Goal: Book appointment/travel/reservation

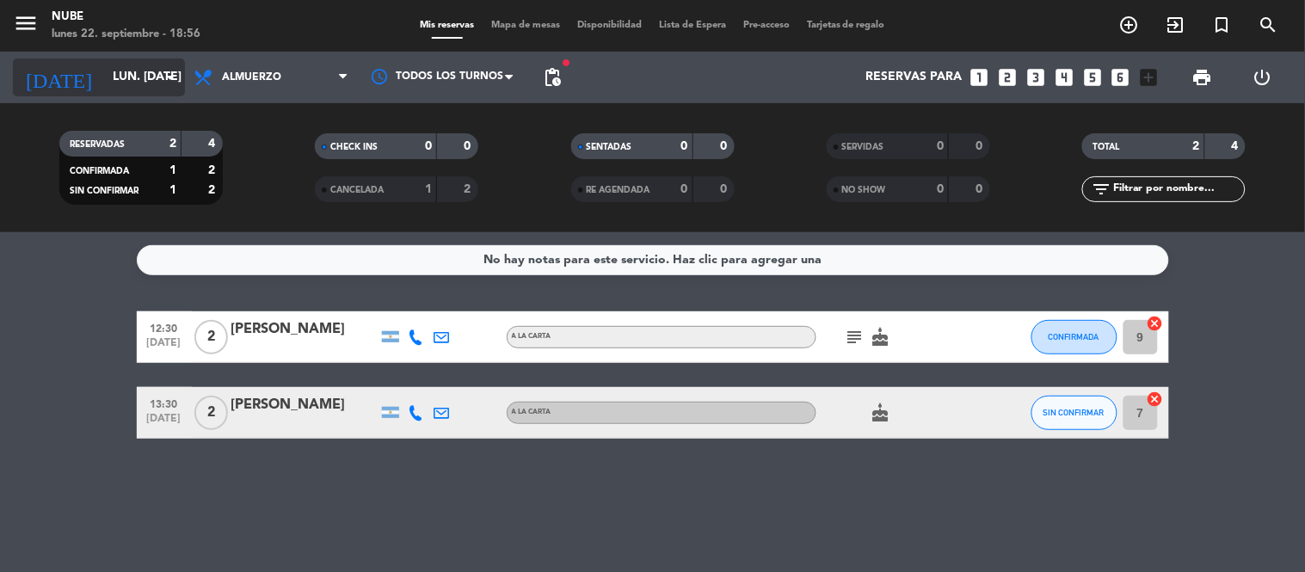
click at [172, 80] on icon "arrow_drop_down" at bounding box center [170, 77] width 21 height 21
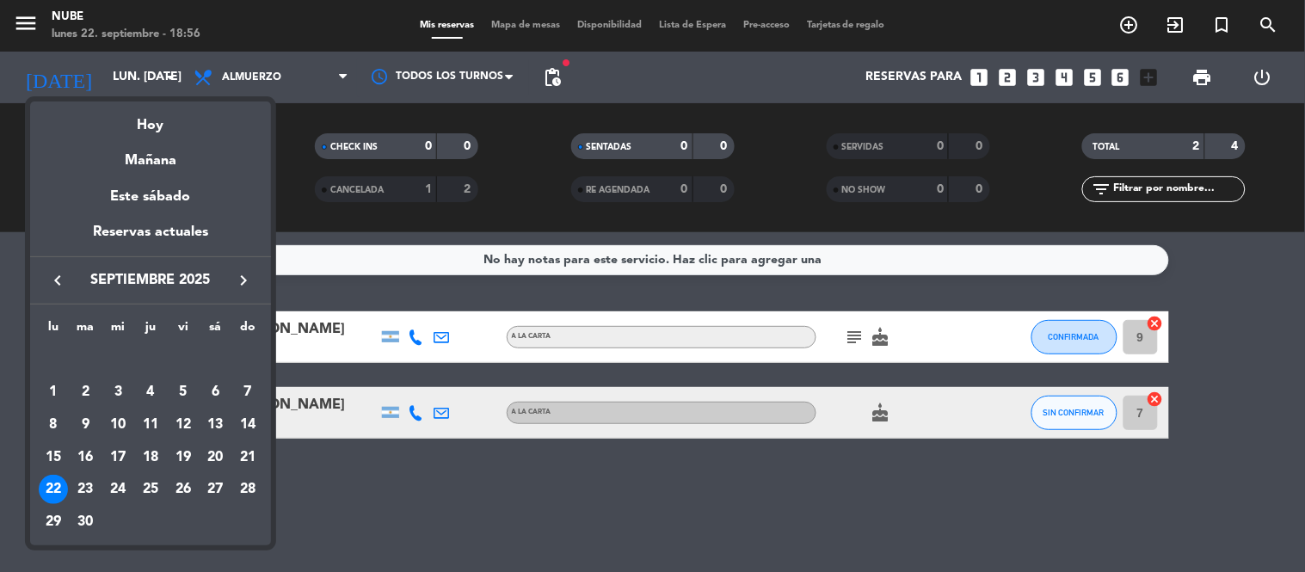
click at [184, 479] on div "26" at bounding box center [183, 489] width 29 height 29
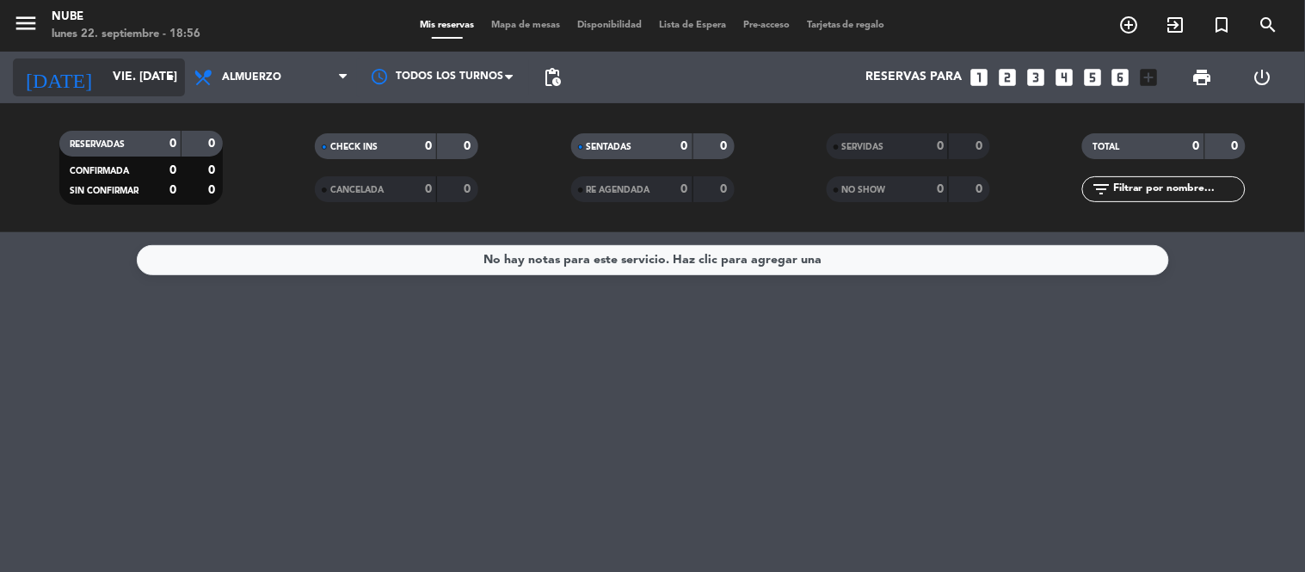
click at [157, 75] on input "vie. [DATE]" at bounding box center [185, 77] width 163 height 31
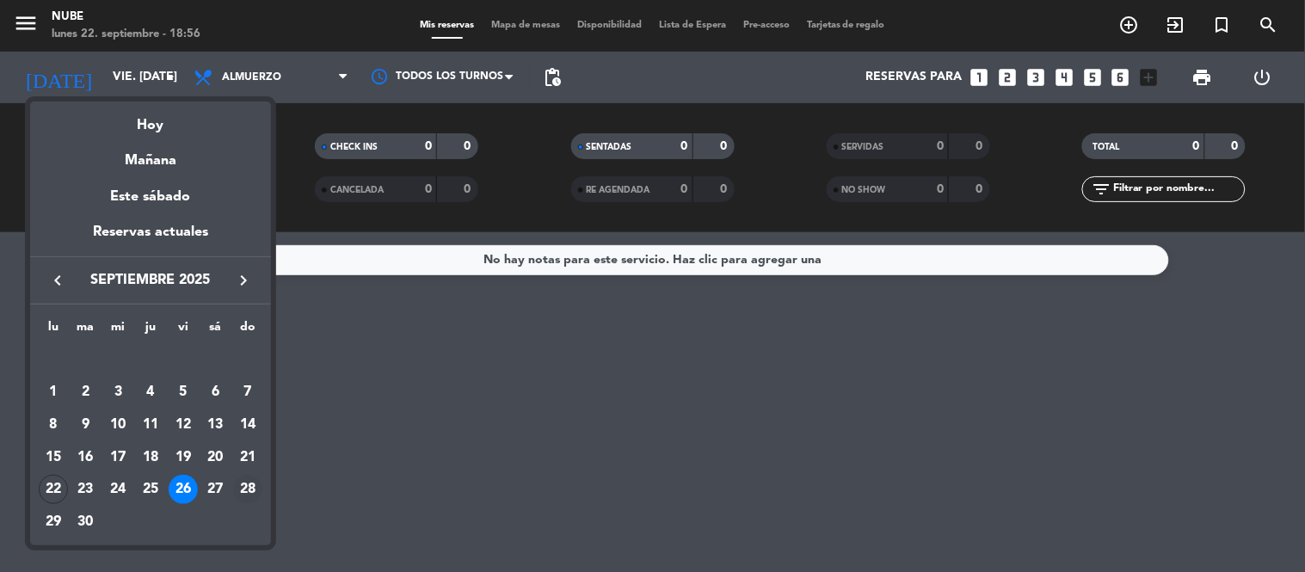
click at [254, 488] on div "28" at bounding box center [247, 489] width 29 height 29
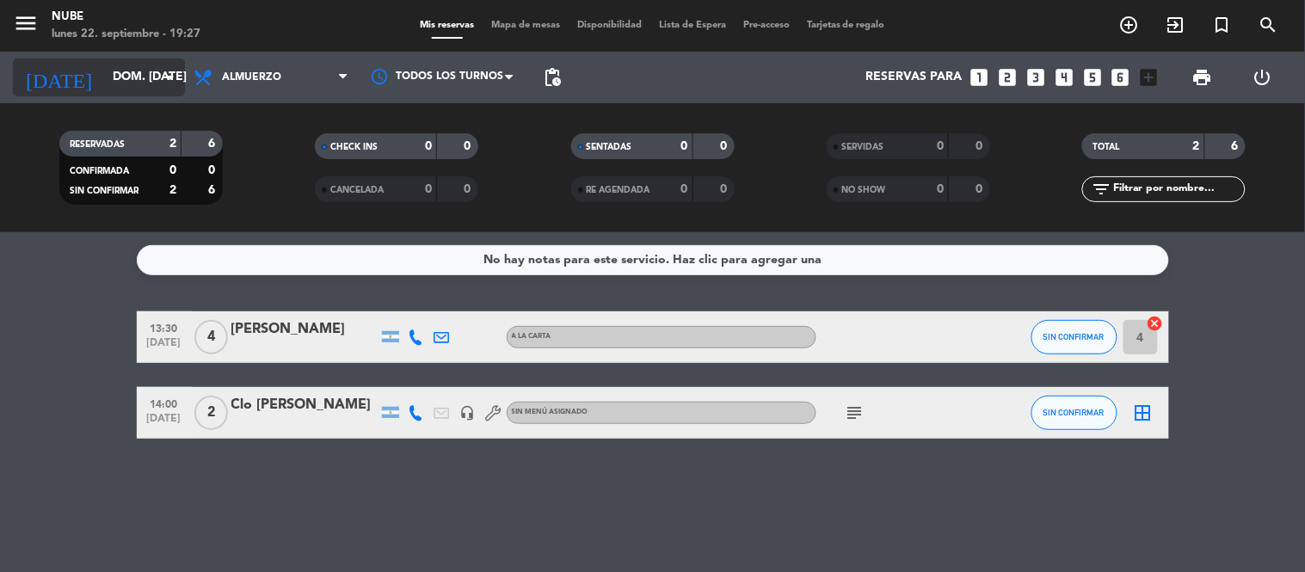
click at [164, 78] on icon "arrow_drop_down" at bounding box center [170, 77] width 21 height 21
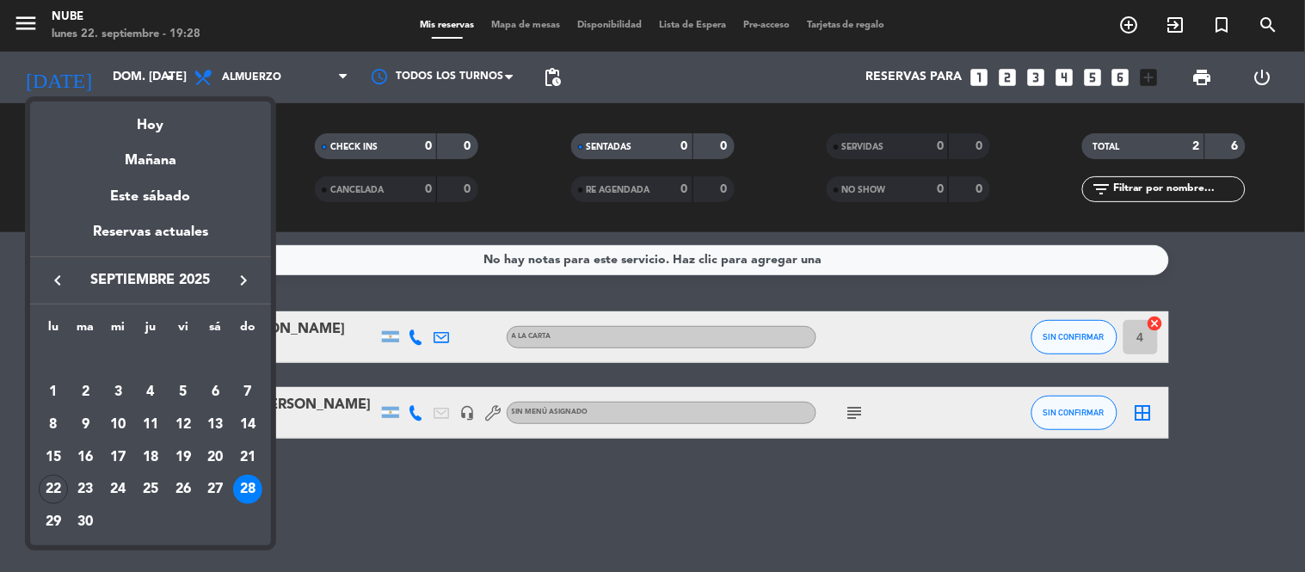
click at [183, 120] on div "Hoy" at bounding box center [150, 119] width 241 height 35
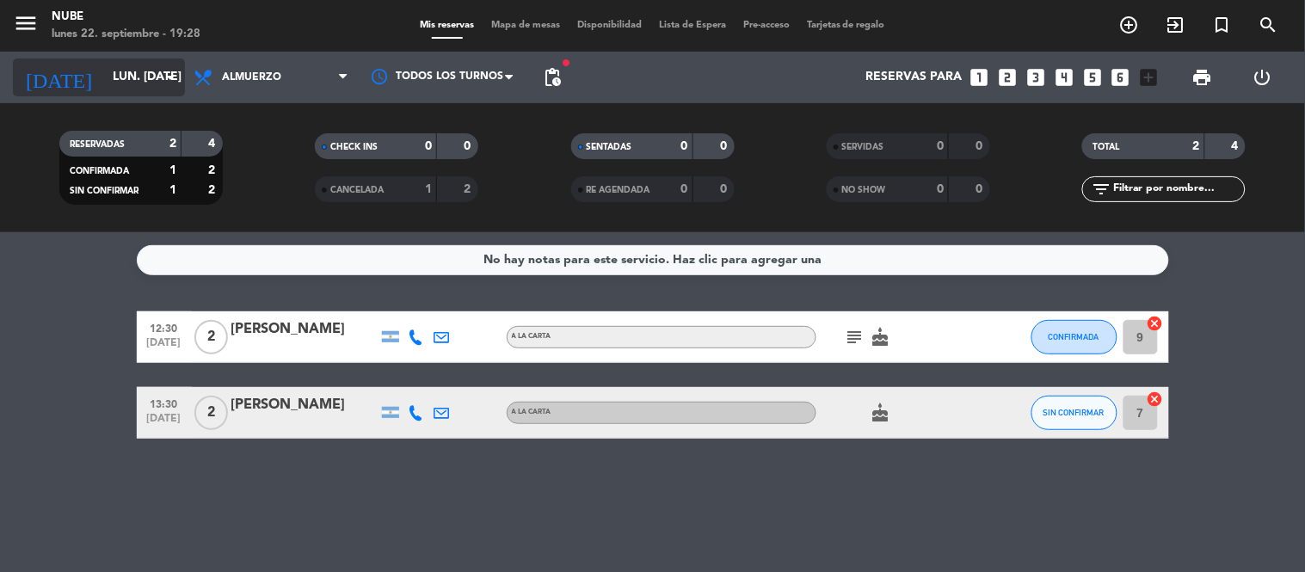
click at [170, 73] on icon "arrow_drop_down" at bounding box center [170, 77] width 21 height 21
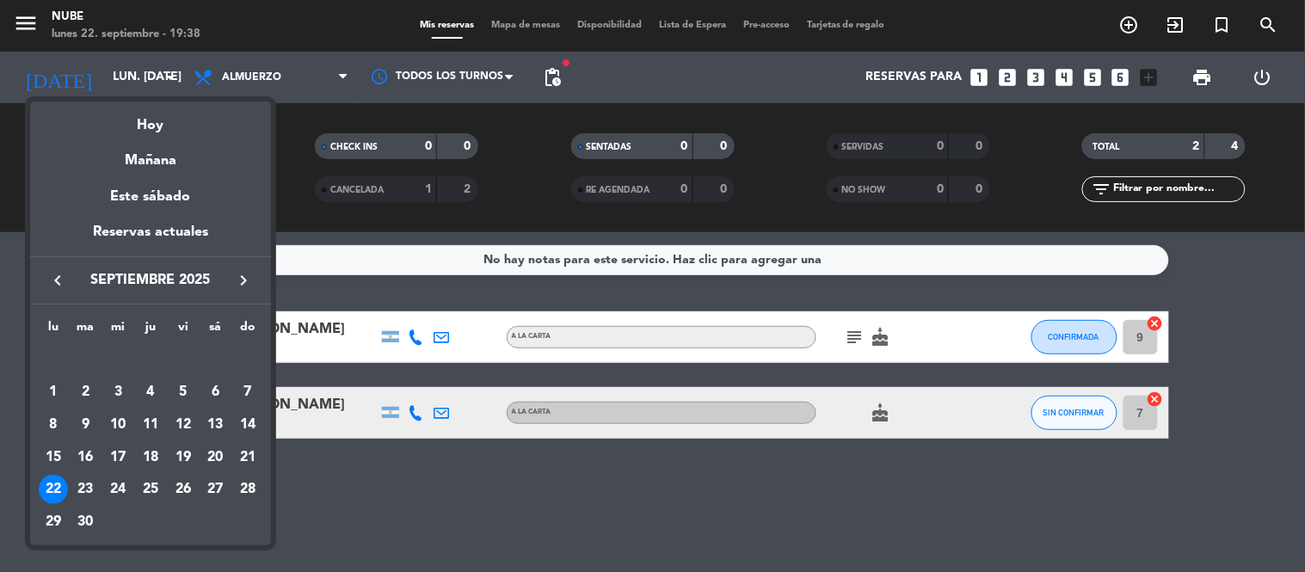
click at [382, 277] on div at bounding box center [652, 286] width 1305 height 572
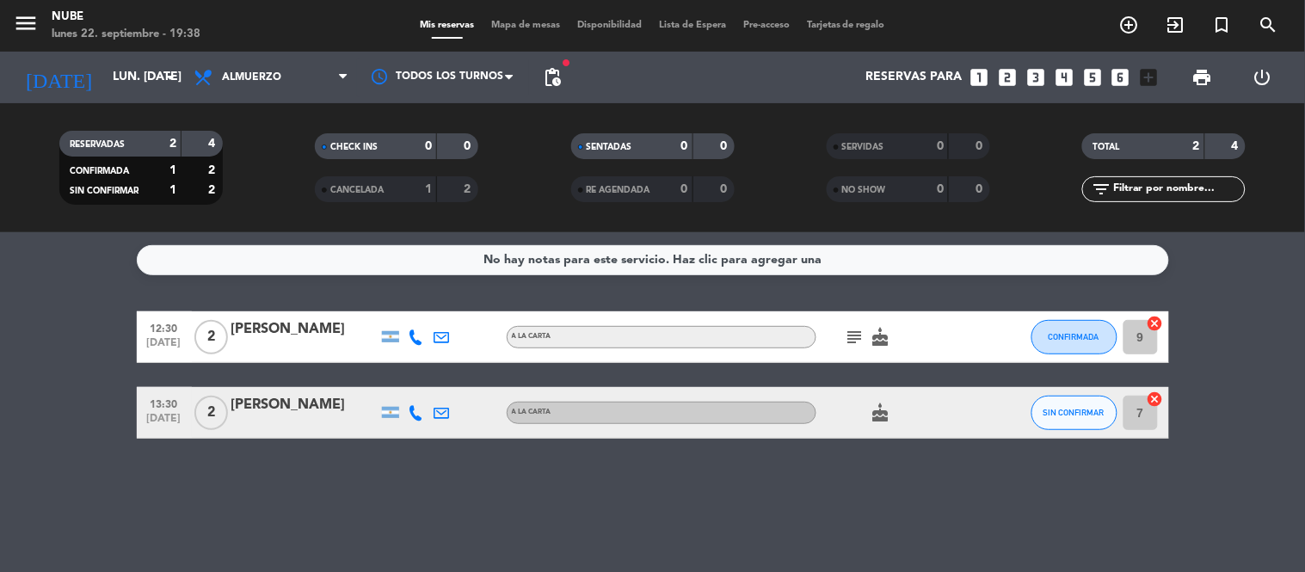
click at [284, 526] on div "No hay notas para este servicio. Haz clic para agregar una 12:30 [DATE] 2 [PERS…" at bounding box center [652, 402] width 1305 height 340
click at [157, 80] on input "lun. [DATE]" at bounding box center [185, 77] width 163 height 31
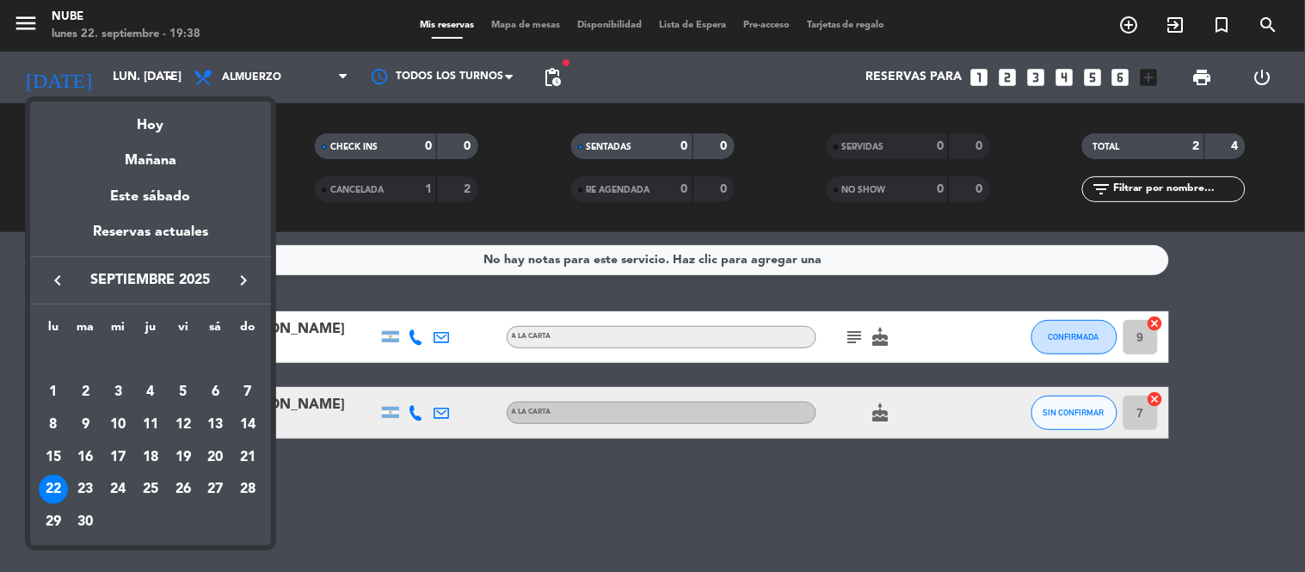
click at [150, 490] on div "25" at bounding box center [150, 489] width 29 height 29
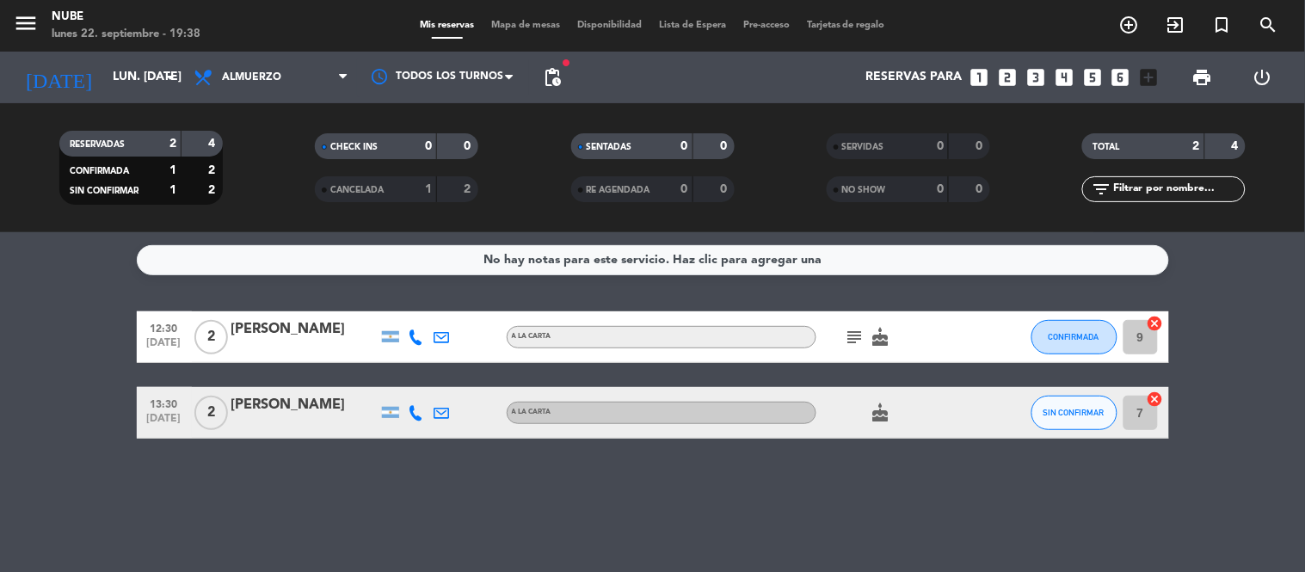
type input "[DEMOGRAPHIC_DATA] [DATE]"
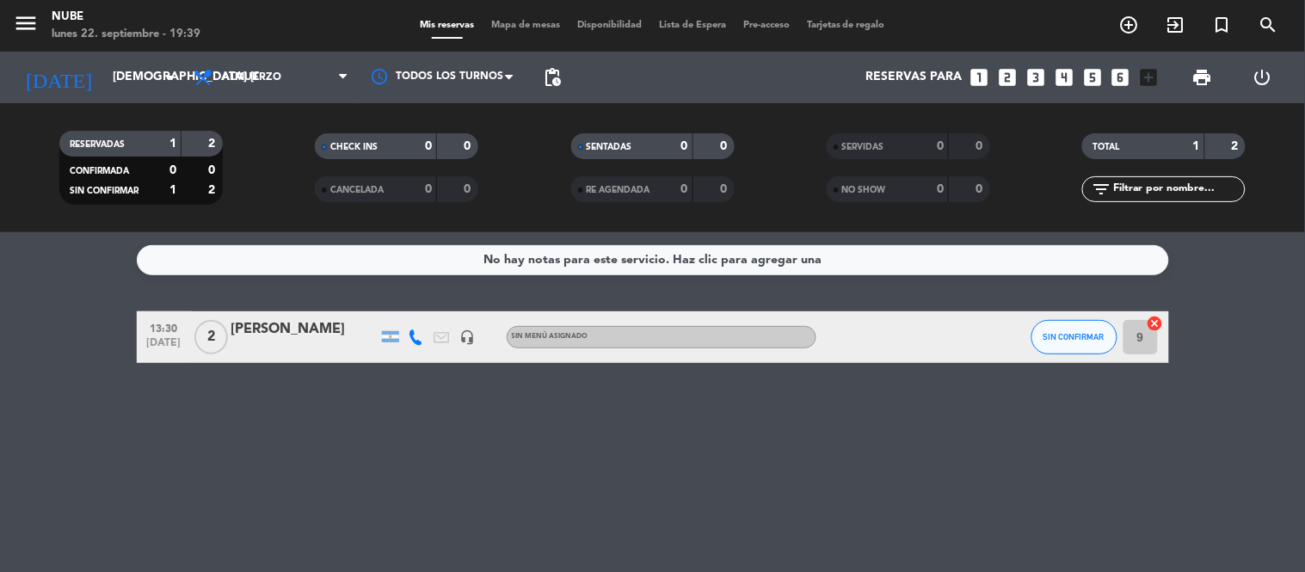
click at [784, 495] on div "No hay notas para este servicio. Haz clic para agregar una 13:30 [DATE] 2 [PERS…" at bounding box center [652, 402] width 1305 height 340
click at [1133, 22] on icon "add_circle_outline" at bounding box center [1129, 25] width 21 height 21
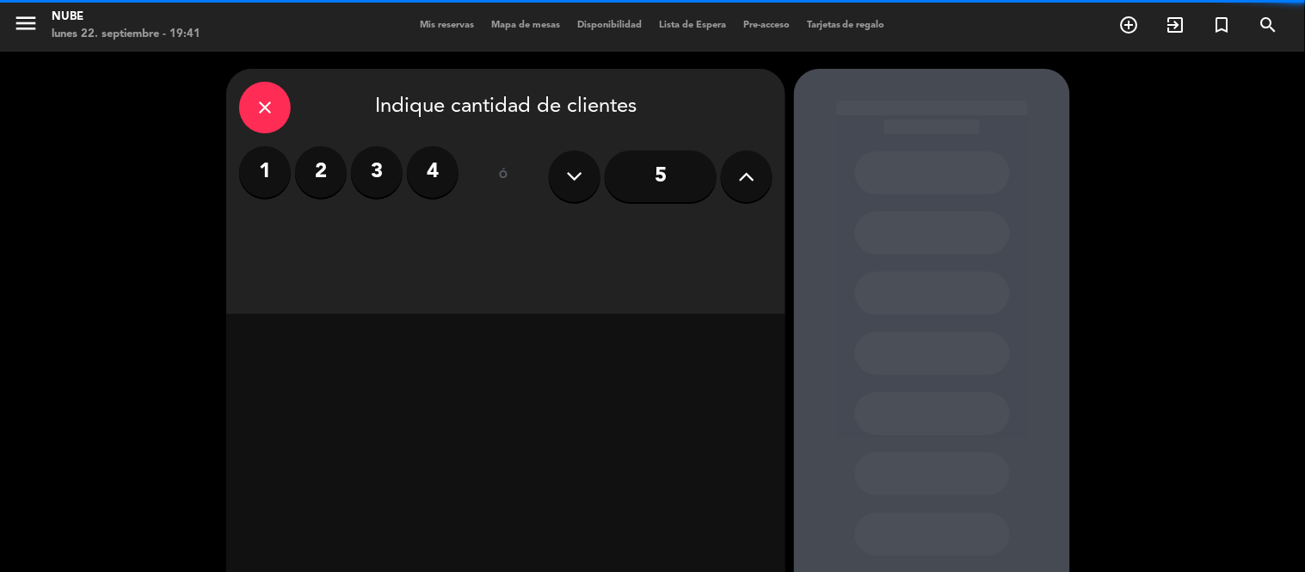
click at [314, 177] on label "2" at bounding box center [321, 172] width 52 height 52
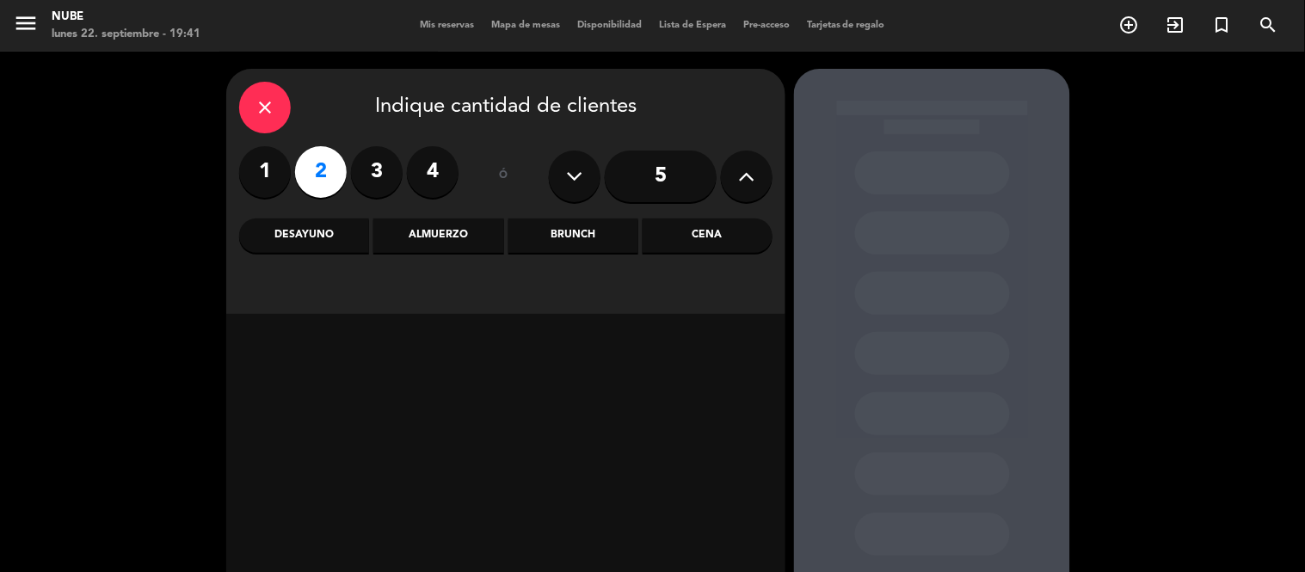
click at [483, 236] on div "Almuerzo" at bounding box center [438, 235] width 130 height 34
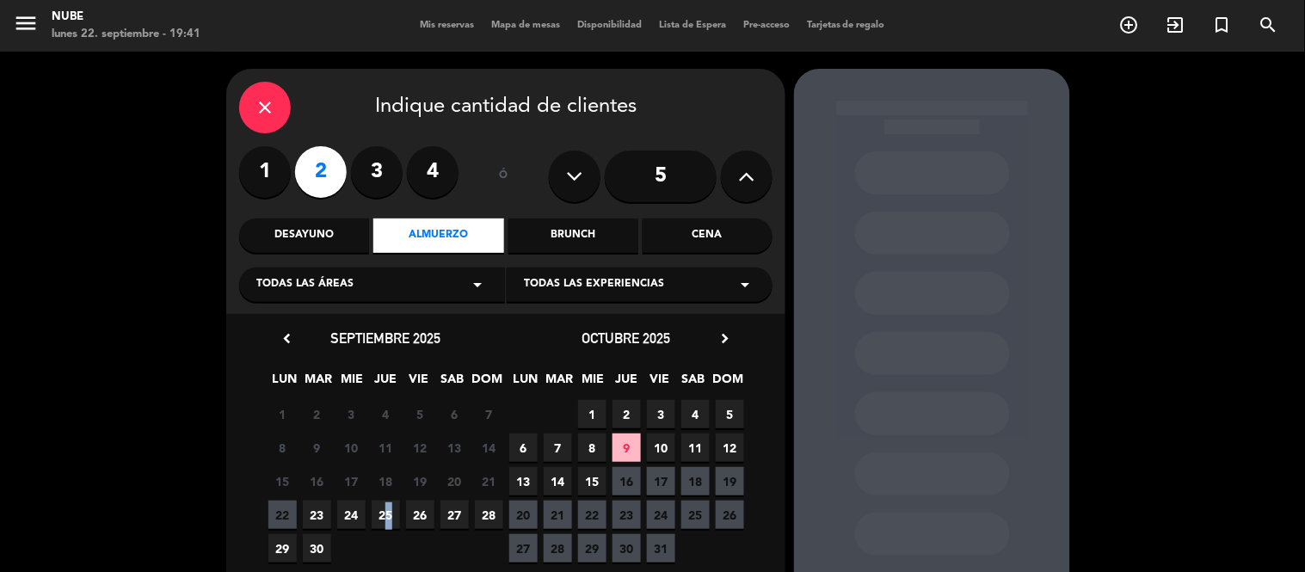
click at [382, 512] on span "25" at bounding box center [386, 515] width 28 height 28
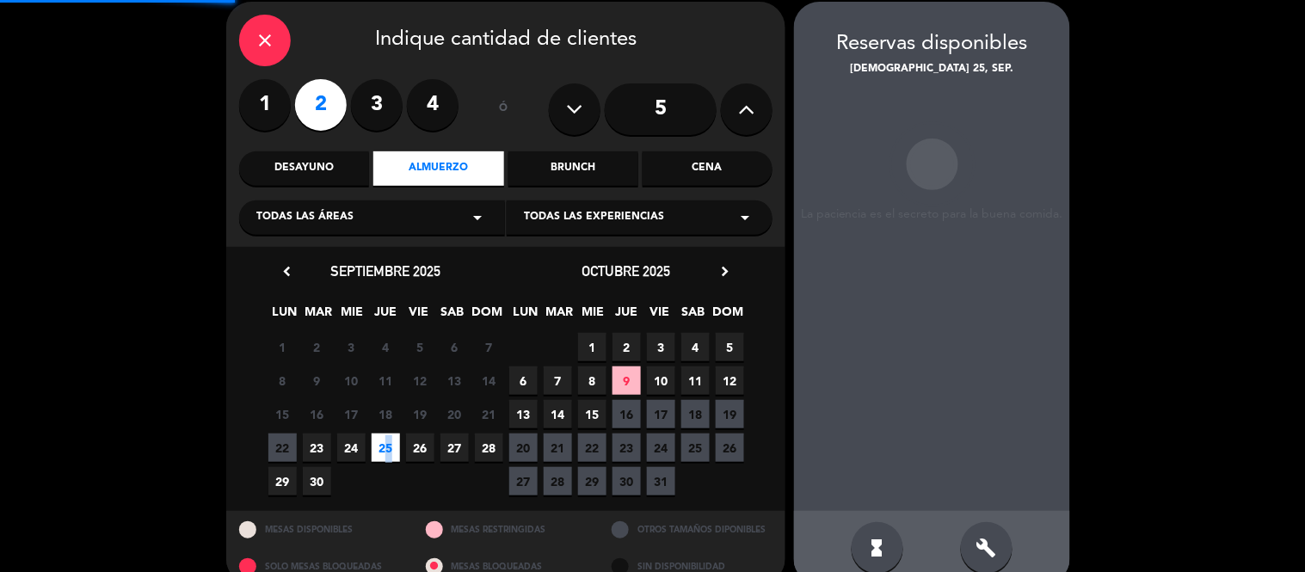
scroll to position [69, 0]
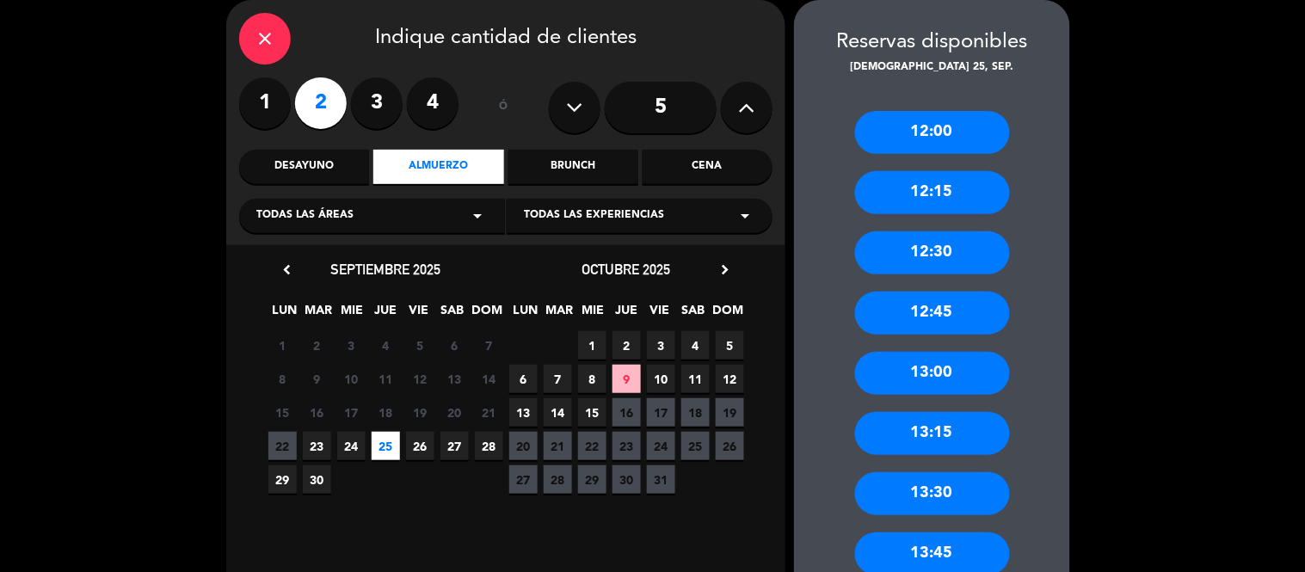
click at [936, 479] on div "13:30" at bounding box center [932, 493] width 155 height 43
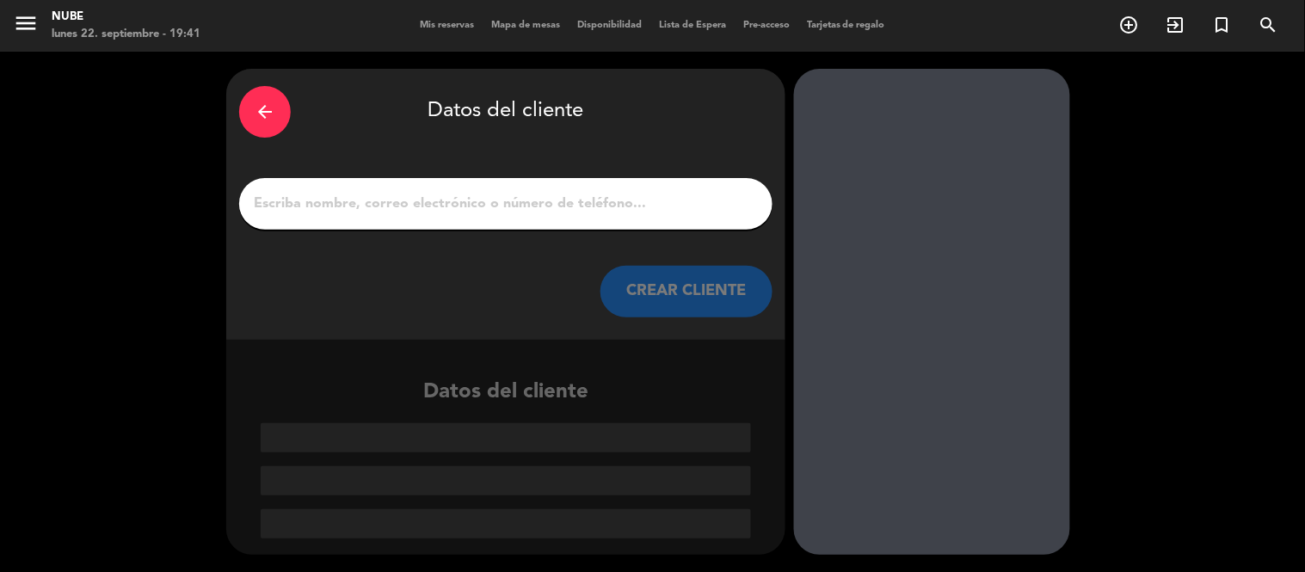
click at [479, 202] on input "1" at bounding box center [506, 204] width 508 height 24
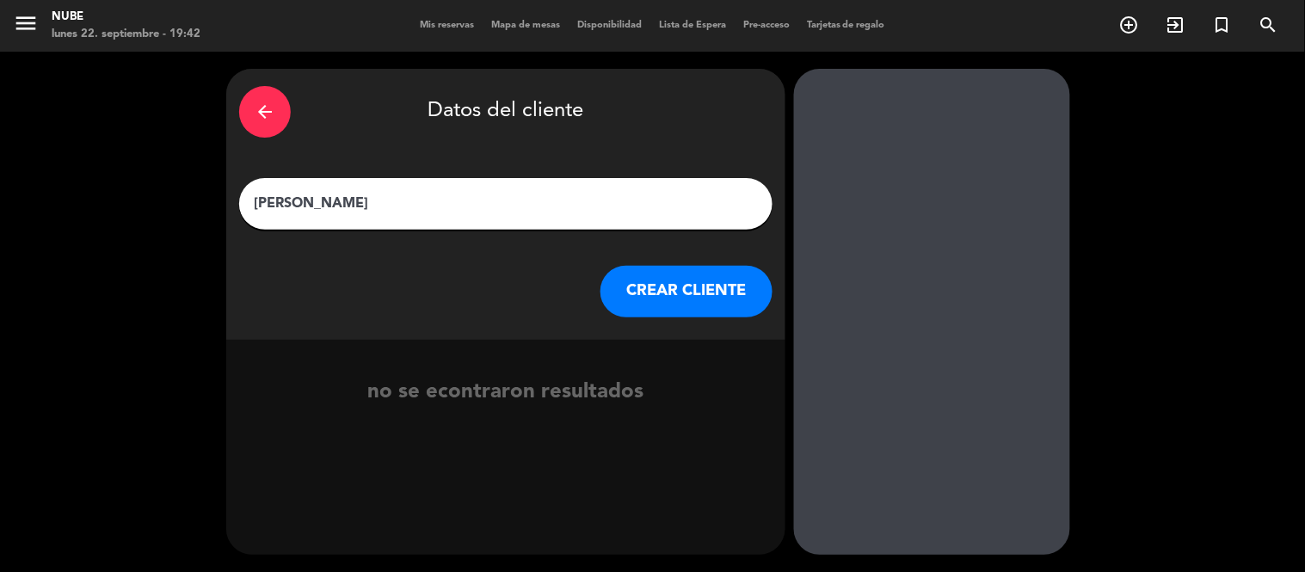
type input "[PERSON_NAME]"
click at [718, 289] on button "CREAR CLIENTE" at bounding box center [686, 292] width 172 height 52
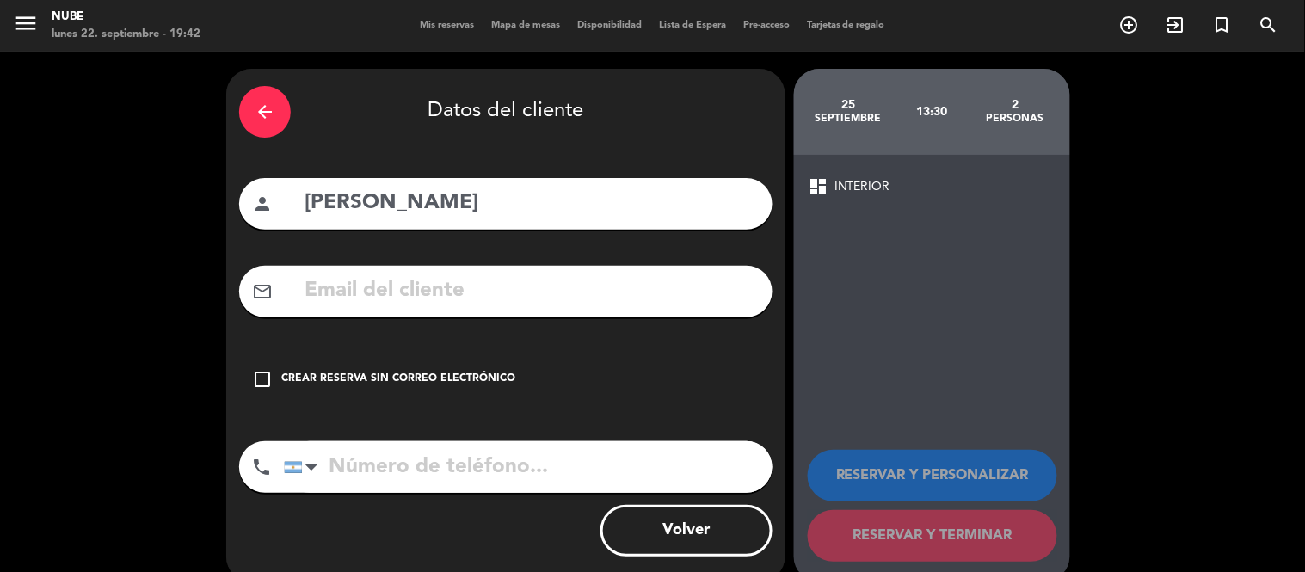
click at [483, 297] on input "text" at bounding box center [531, 291] width 457 height 35
click at [587, 477] on input "tel" at bounding box center [528, 467] width 489 height 52
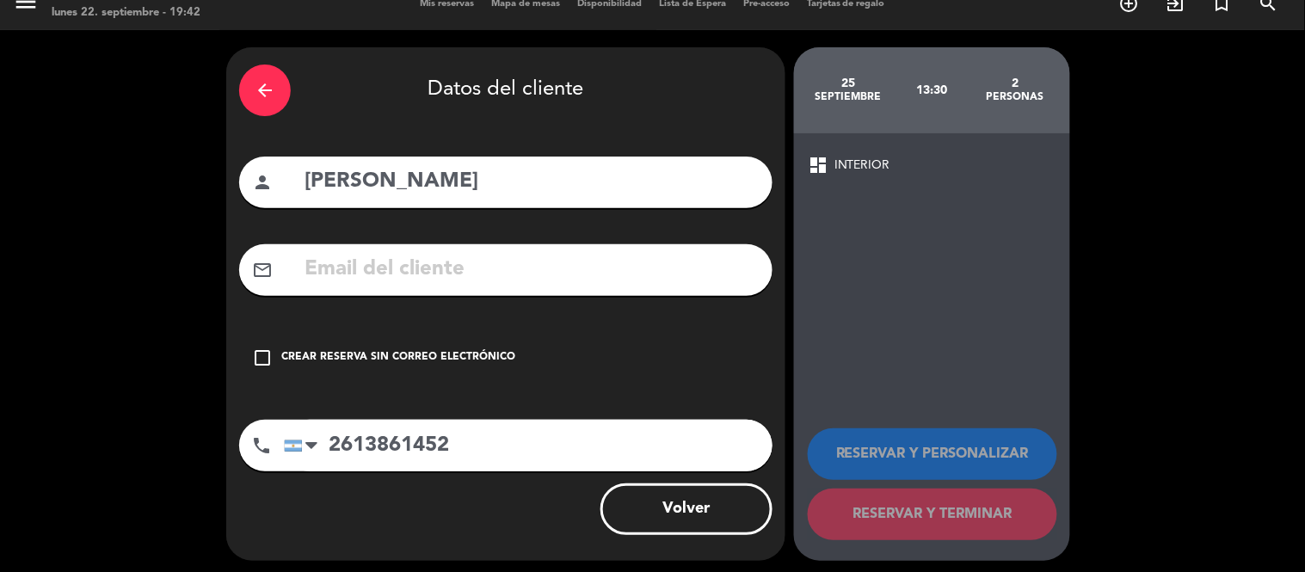
scroll to position [27, 0]
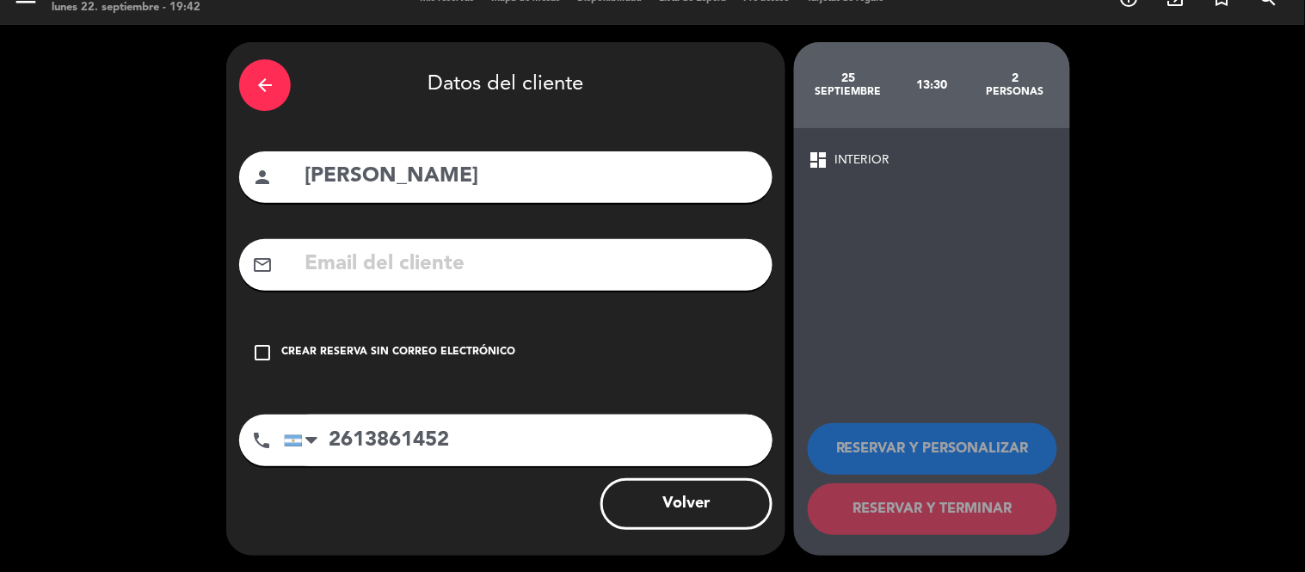
type input "2613861452"
click at [690, 384] on div "arrow_back Datos del cliente person [PERSON_NAME] mail_outline check_box_outlin…" at bounding box center [505, 299] width 559 height 514
click at [263, 348] on icon "check_box_outline_blank" at bounding box center [262, 352] width 21 height 21
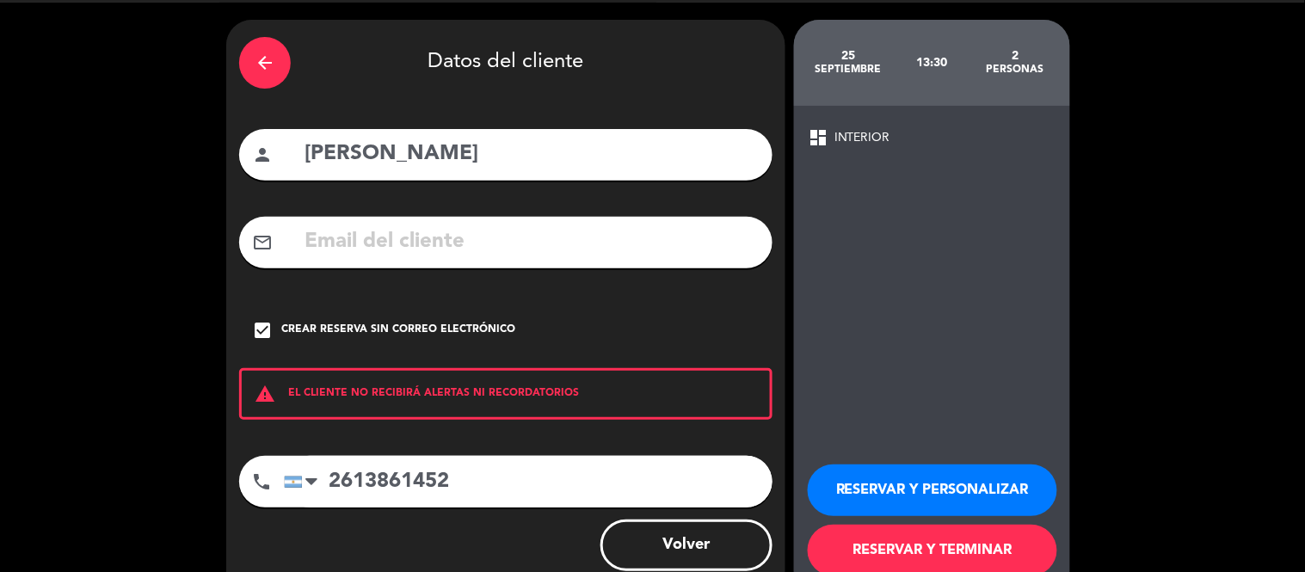
scroll to position [90, 0]
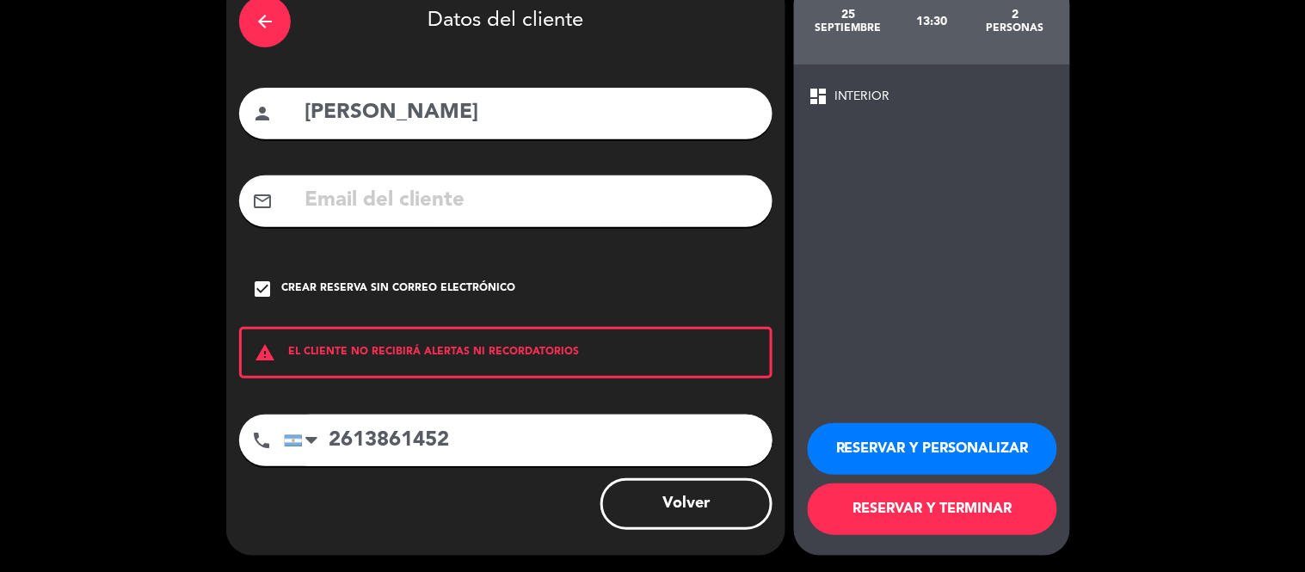
click at [965, 453] on button "RESERVAR Y PERSONALIZAR" at bounding box center [932, 449] width 249 height 52
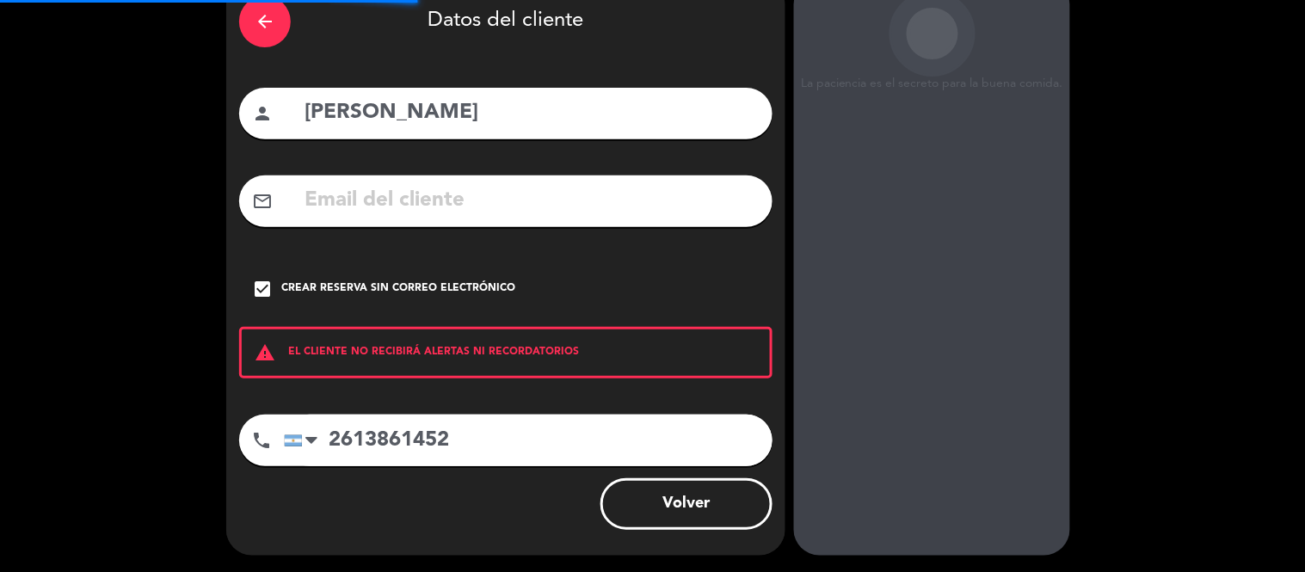
scroll to position [69, 0]
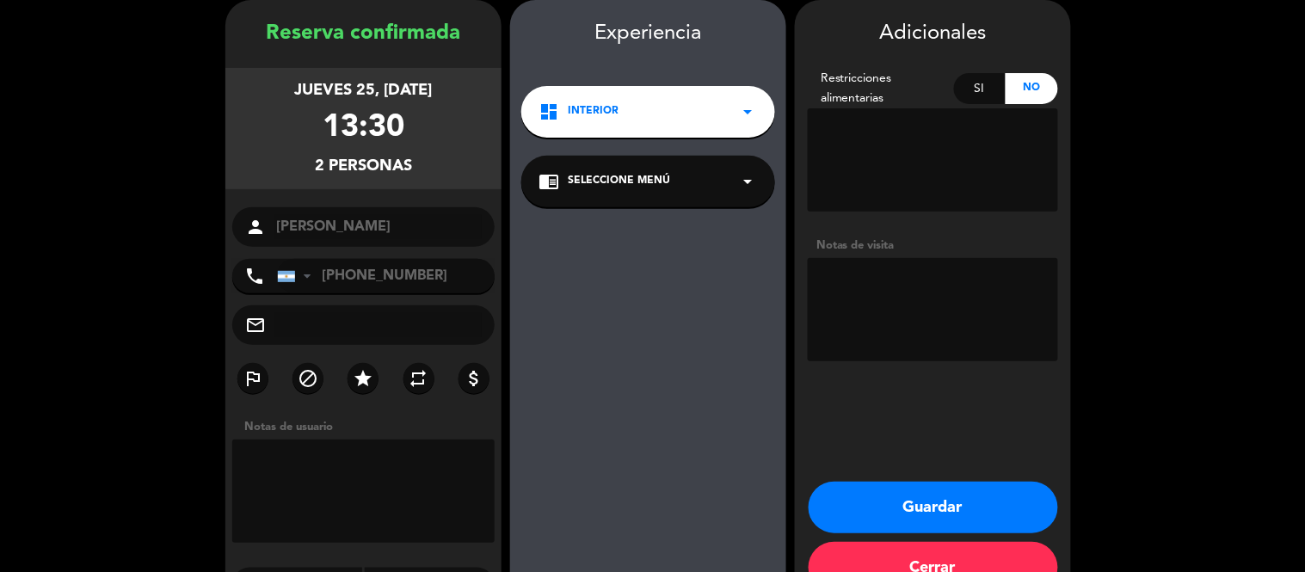
click at [737, 182] on icon "arrow_drop_down" at bounding box center [747, 181] width 21 height 21
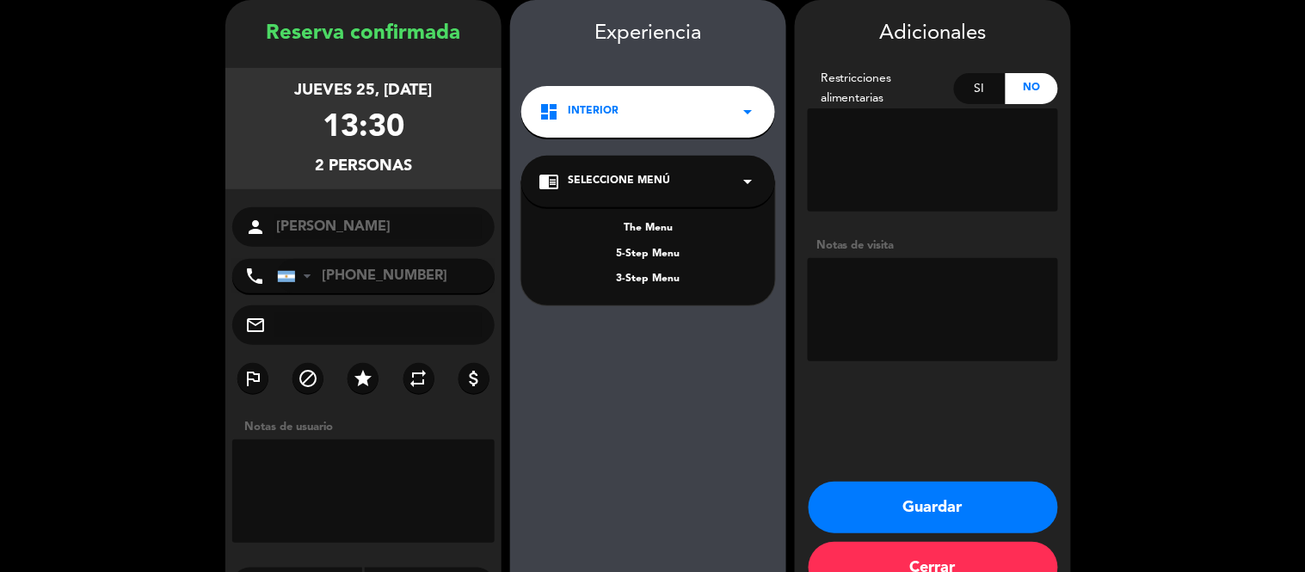
click at [958, 288] on textarea at bounding box center [933, 309] width 250 height 103
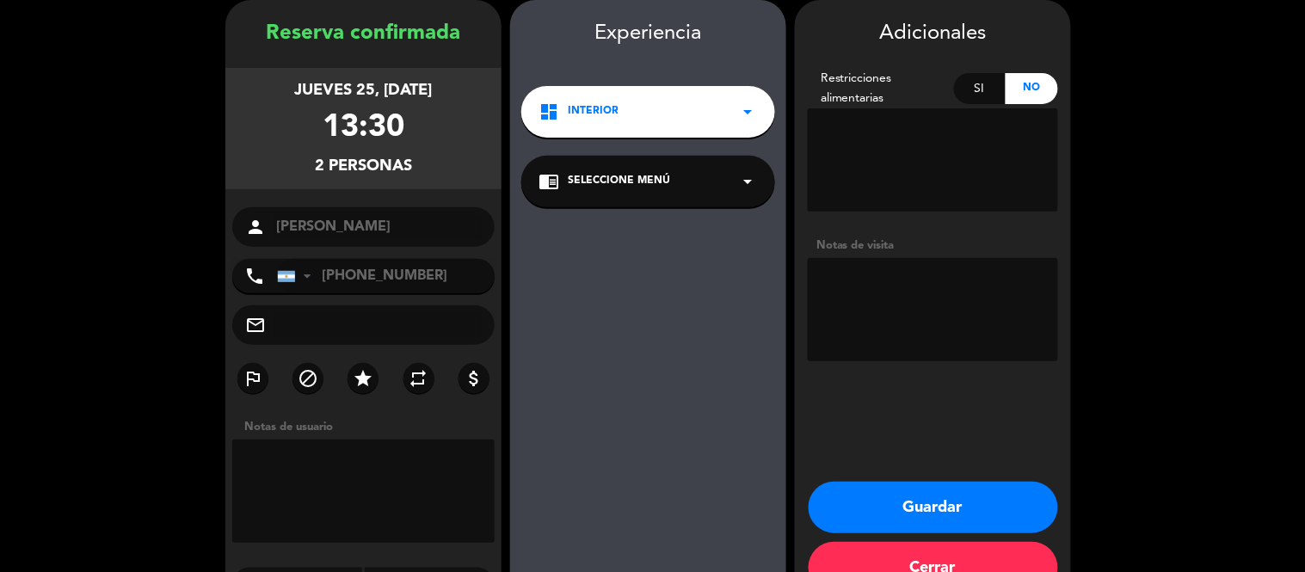
click at [372, 493] on textarea at bounding box center [363, 491] width 262 height 103
click at [932, 288] on textarea at bounding box center [933, 309] width 250 height 103
type textarea "Menú ejecutivo x2 Voucher de regalo"
click at [1003, 513] on button "Guardar" at bounding box center [933, 508] width 249 height 52
